Goal: Find specific page/section: Find specific page/section

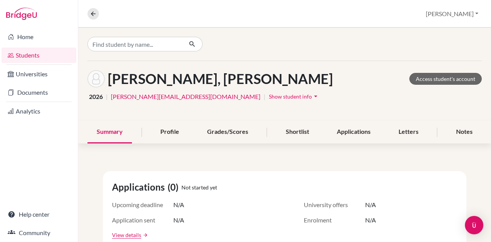
click at [25, 56] on link "Students" at bounding box center [39, 55] width 75 height 15
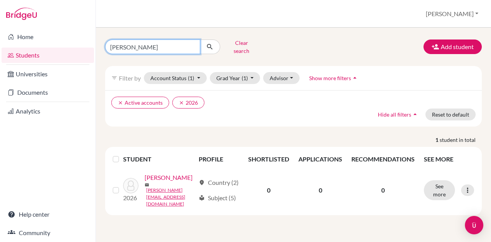
click at [181, 44] on input "vera" at bounding box center [152, 47] width 95 height 15
type input "v"
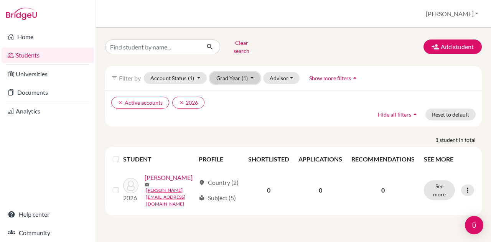
click at [235, 72] on button "Grad Year (1)" at bounding box center [235, 78] width 51 height 12
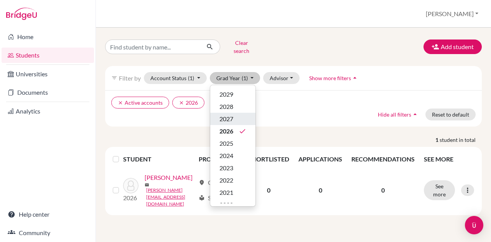
click at [229, 115] on span "2027" at bounding box center [226, 118] width 14 height 9
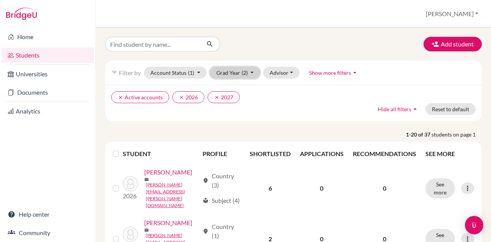
click at [231, 69] on button "Grad Year (2)" at bounding box center [235, 73] width 51 height 12
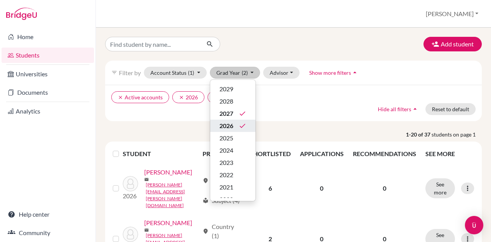
click at [226, 125] on span "2026" at bounding box center [226, 125] width 14 height 9
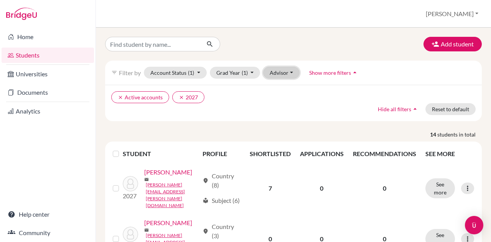
click at [285, 70] on button "Advisor" at bounding box center [281, 73] width 36 height 12
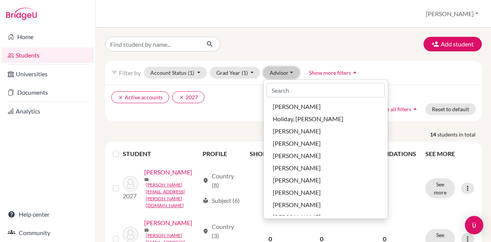
scroll to position [109, 0]
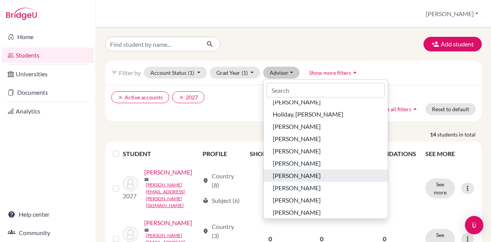
click at [293, 172] on span "Schneider, Brandon" at bounding box center [297, 175] width 48 height 9
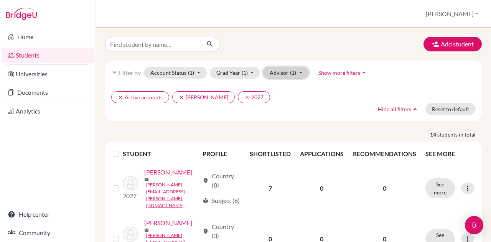
click at [298, 67] on button "Advisor (1)" at bounding box center [286, 73] width 46 height 12
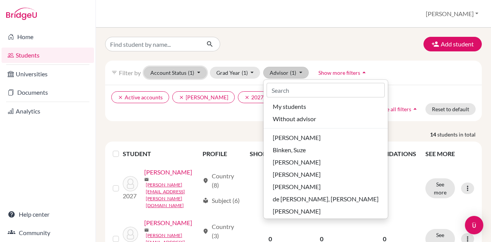
click at [185, 69] on button "Account Status (1)" at bounding box center [175, 73] width 63 height 12
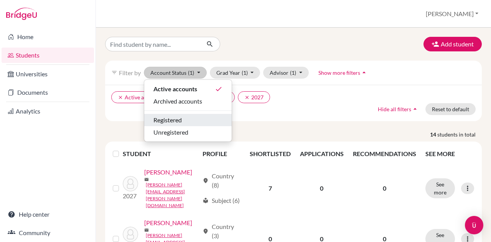
click at [176, 120] on span "Registered" at bounding box center [167, 119] width 28 height 9
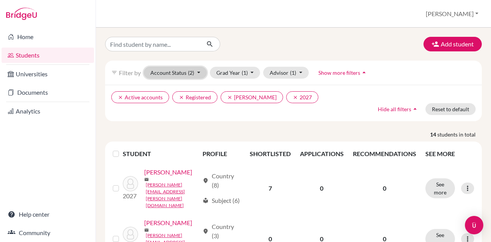
click at [180, 73] on button "Account Status (2)" at bounding box center [175, 73] width 63 height 12
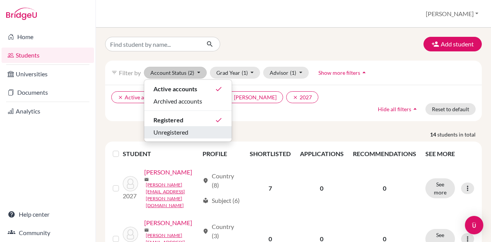
click at [175, 130] on span "Unregistered" at bounding box center [170, 132] width 35 height 9
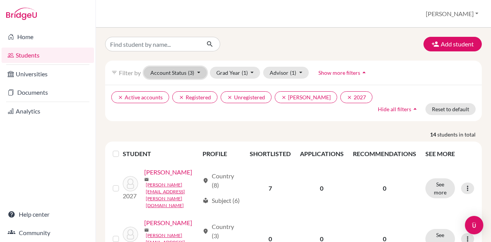
click at [172, 74] on button "Account Status (3)" at bounding box center [175, 73] width 63 height 12
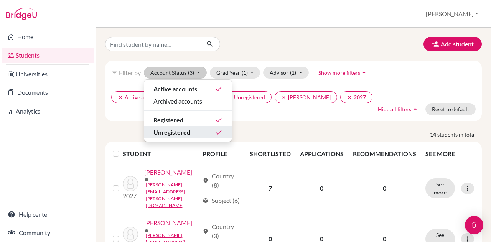
click at [173, 132] on span "Unregistered" at bounding box center [171, 132] width 37 height 9
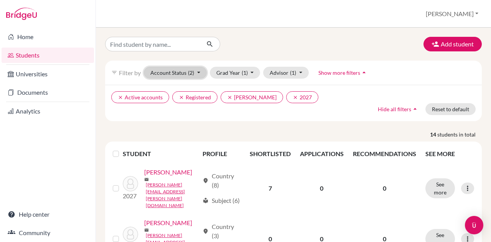
click at [170, 71] on button "Account Status (2)" at bounding box center [175, 73] width 63 height 12
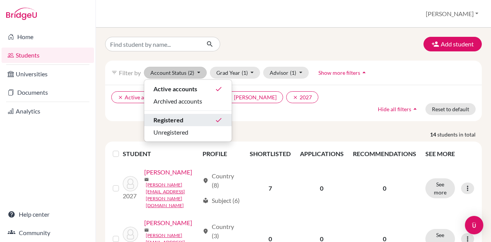
click at [163, 119] on span "Registered" at bounding box center [168, 119] width 30 height 9
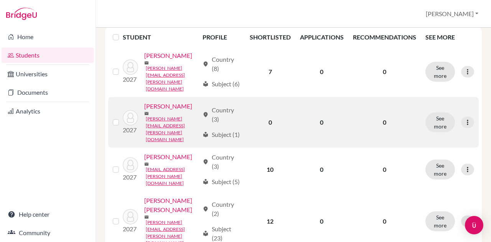
scroll to position [107, 0]
